Goal: Task Accomplishment & Management: Use online tool/utility

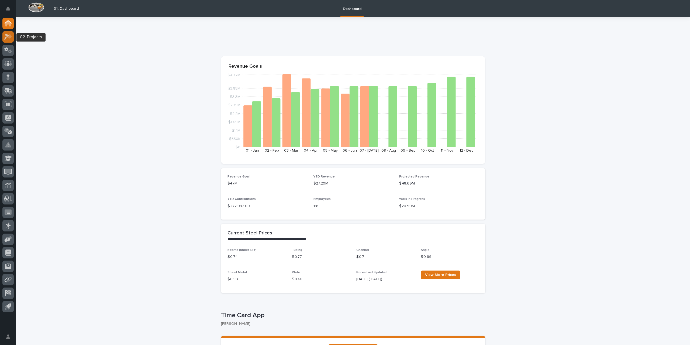
click at [10, 39] on icon at bounding box center [8, 37] width 8 height 6
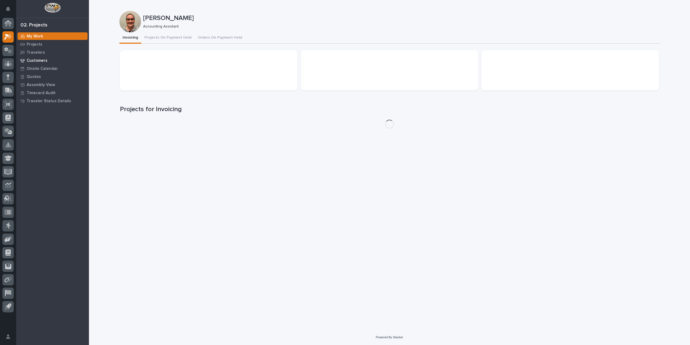
click at [28, 60] on p "Customers" at bounding box center [37, 60] width 21 height 5
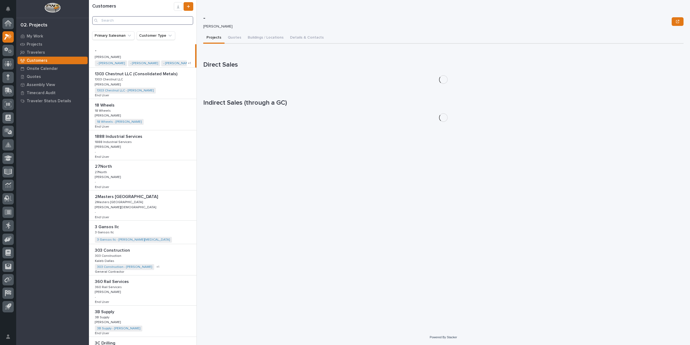
click at [117, 17] on input "Search" at bounding box center [142, 20] width 101 height 9
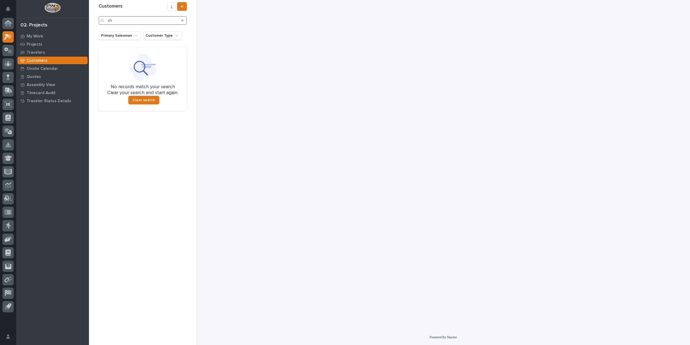
type input "c"
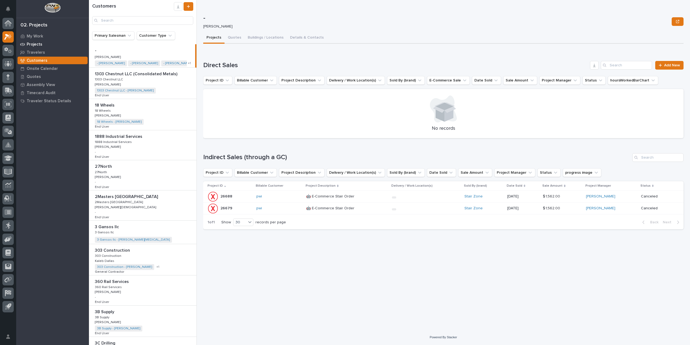
click at [41, 41] on div "Projects" at bounding box center [53, 44] width 70 height 8
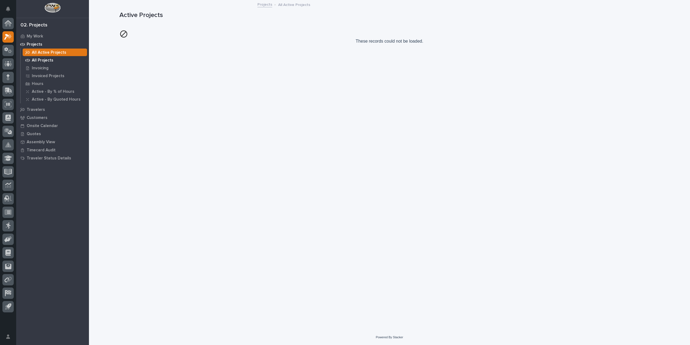
click at [44, 61] on p "All Projects" at bounding box center [43, 60] width 22 height 5
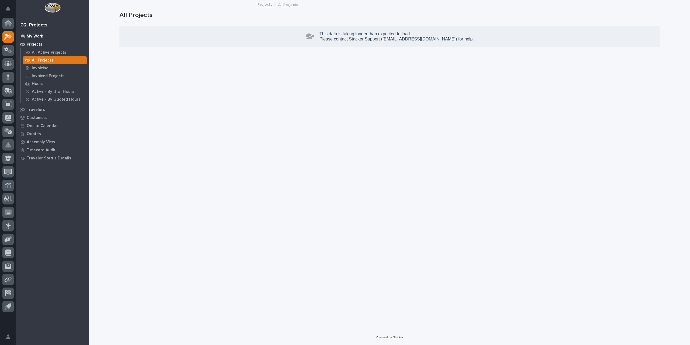
click at [36, 35] on p "My Work" at bounding box center [35, 36] width 16 height 5
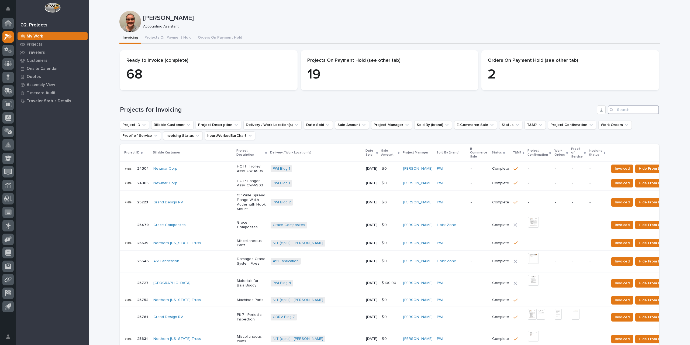
click at [634, 109] on input "Search" at bounding box center [633, 109] width 51 height 9
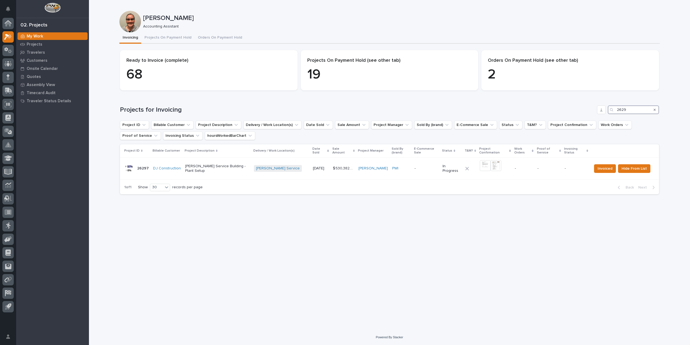
click at [622, 111] on input "2629" at bounding box center [633, 109] width 51 height 9
type input "26629"
click at [400, 166] on p "-" at bounding box center [413, 168] width 26 height 5
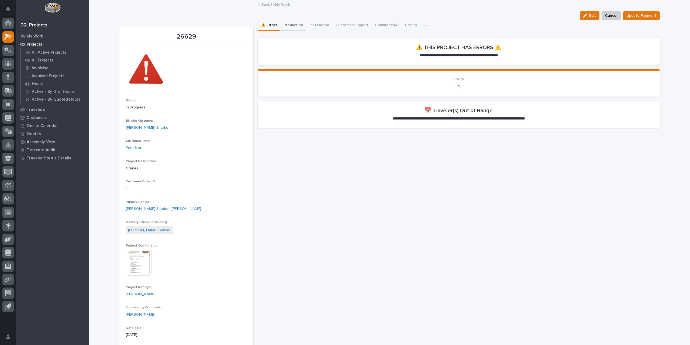
click at [286, 26] on button "Production" at bounding box center [293, 25] width 26 height 11
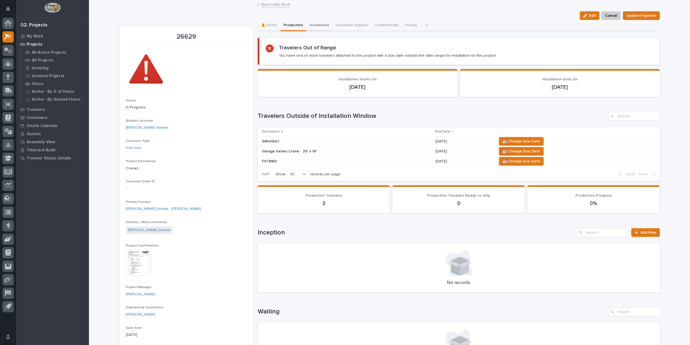
click at [313, 28] on button "Installation" at bounding box center [319, 25] width 26 height 11
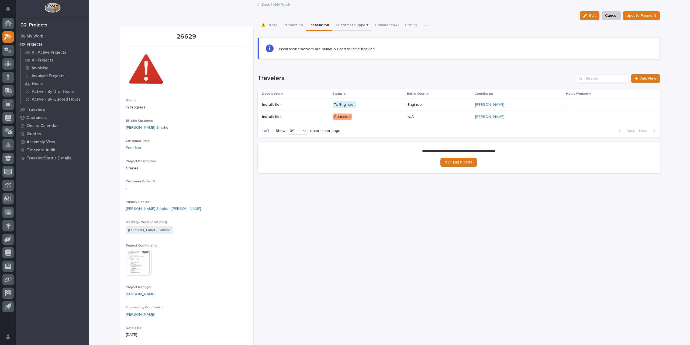
click at [347, 24] on button "Customer Support" at bounding box center [351, 25] width 39 height 11
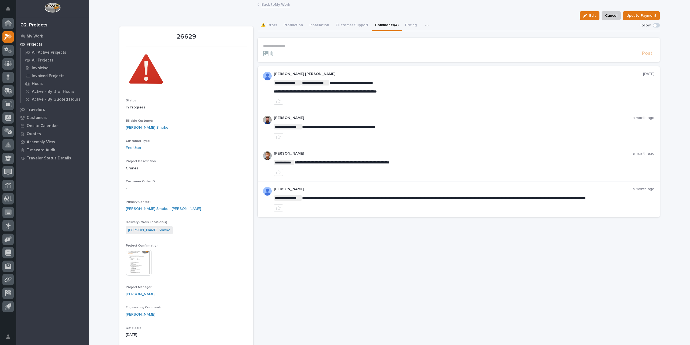
click at [376, 25] on button "Comments (4)" at bounding box center [387, 25] width 30 height 11
click at [426, 25] on icon "button" at bounding box center [427, 25] width 3 height 1
click at [276, 5] on link "Back to My Work" at bounding box center [276, 4] width 29 height 6
